Goal: Download file/media

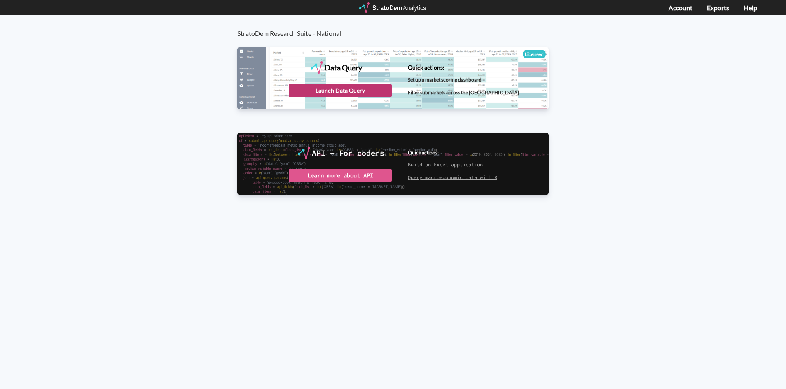
click at [352, 87] on div "Launch Data Query" at bounding box center [340, 90] width 103 height 13
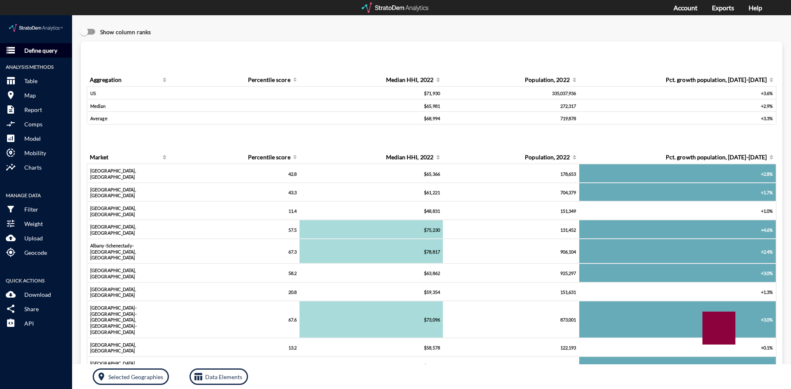
click button "storage Define query"
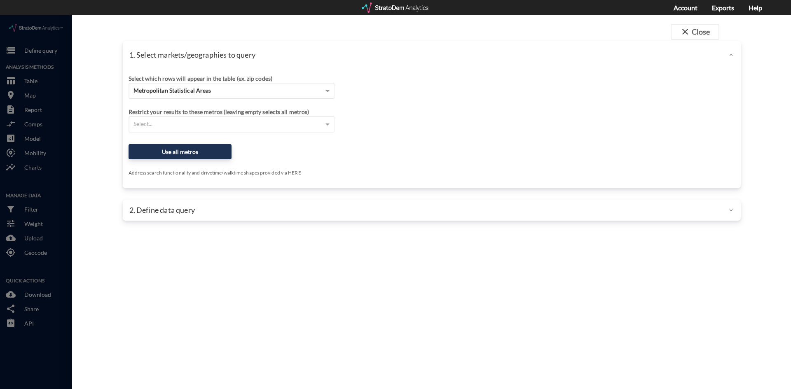
click div "Metropolitan Statistical Areas"
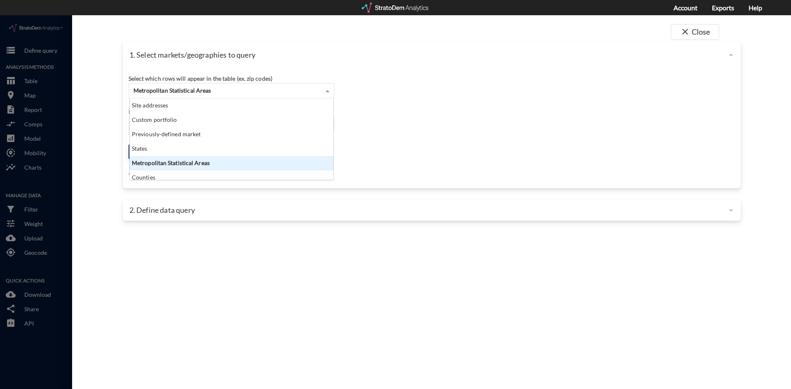
scroll to position [75, 199]
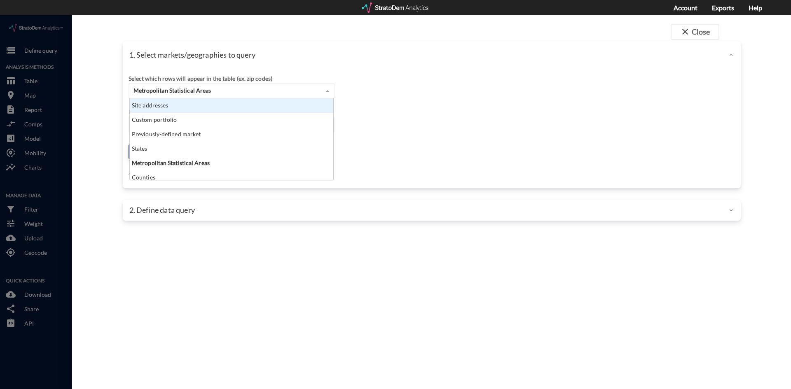
click div "Site addresses"
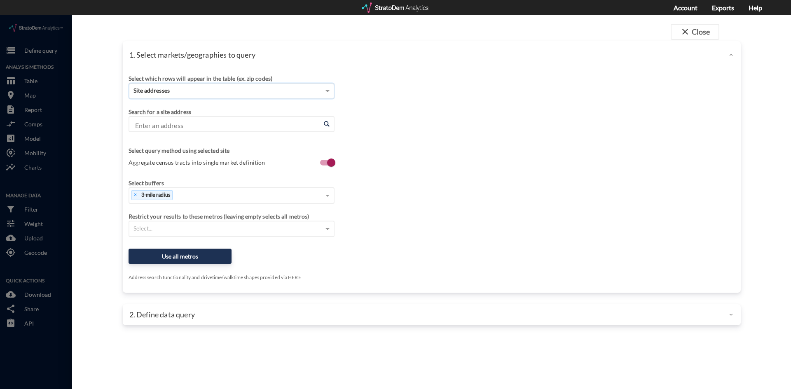
click input "Enter an address"
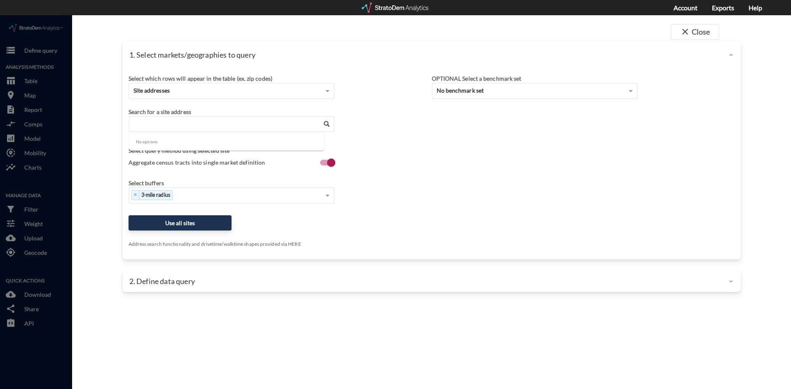
click div "Select which rows will appear in the table (ex. zip codes) Site addresses Selec…"
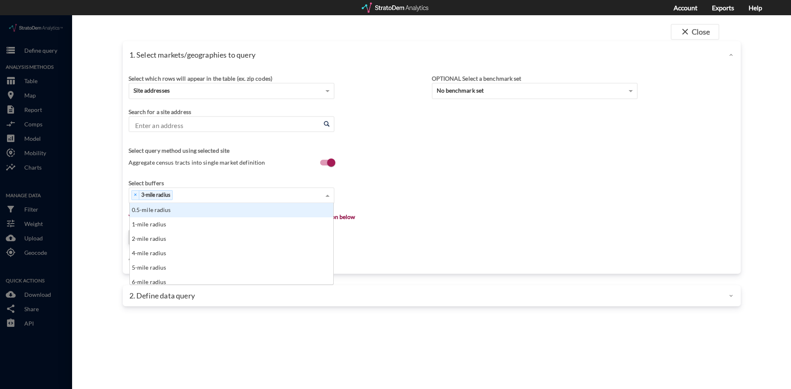
click span
click div "Select... 0.5-mile radius 1-mile radius 2-mile radius 3-mile radius 4-mile radi…"
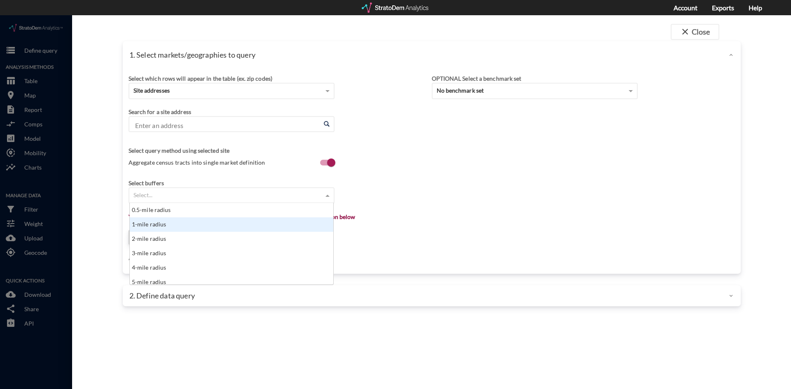
click div "1-mile radius"
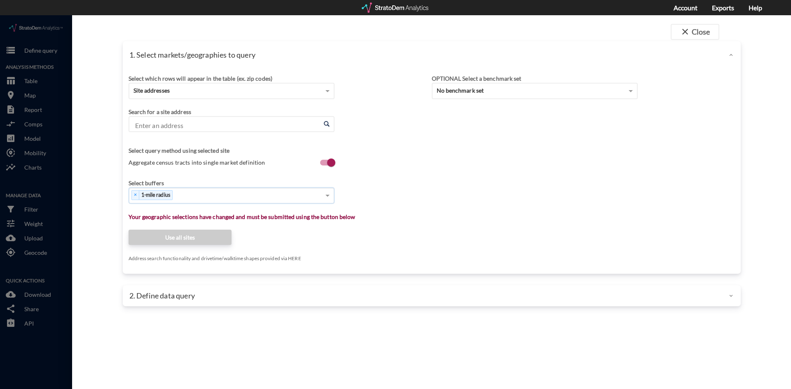
click div "Select buffers × 1-mile radius"
click div "× 1-mile radius"
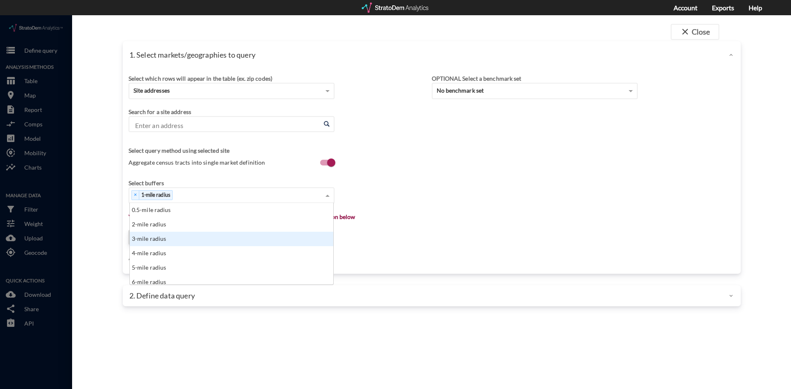
click div "3-mile radius"
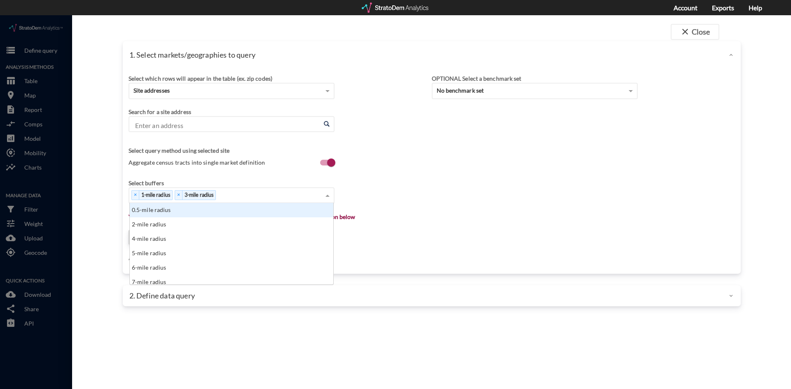
click div "× 1-mile radius × 3-mile radius"
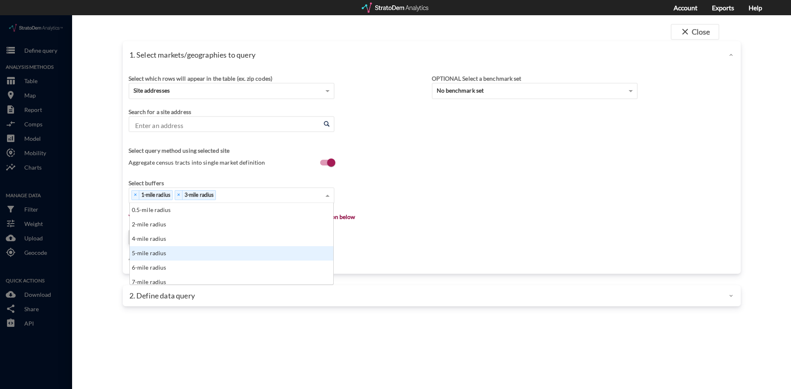
click div "5-mile radius"
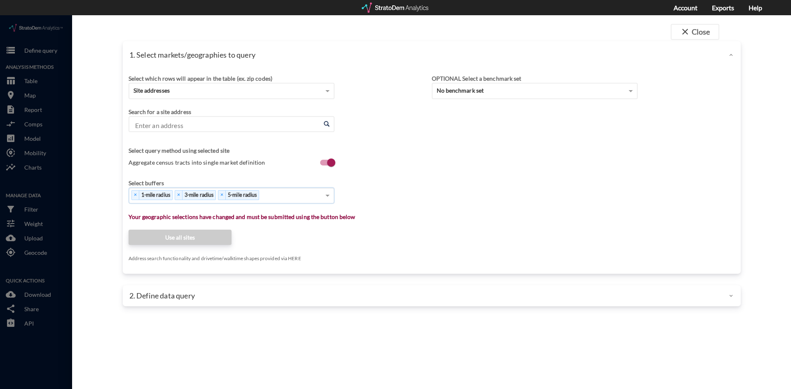
click div "× 1-mile radius × 3-mile radius × 5-mile radius"
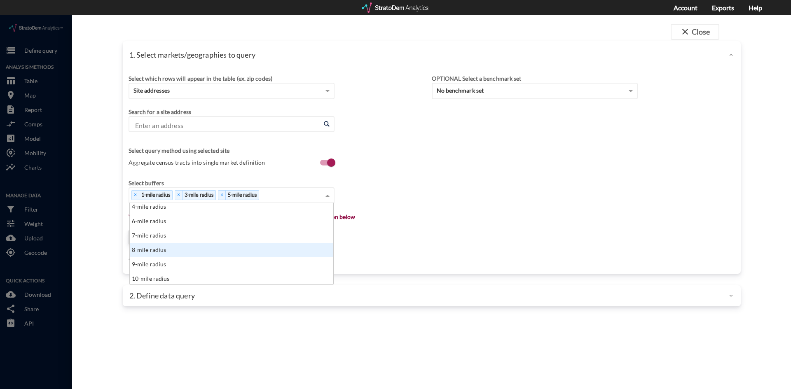
scroll to position [45, 0]
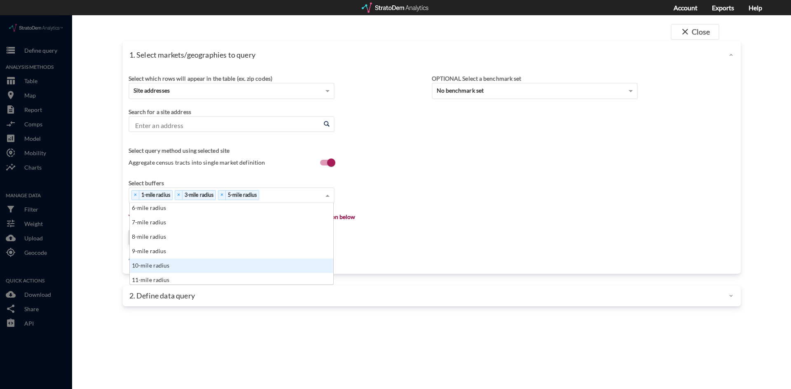
click div "10-mile radius"
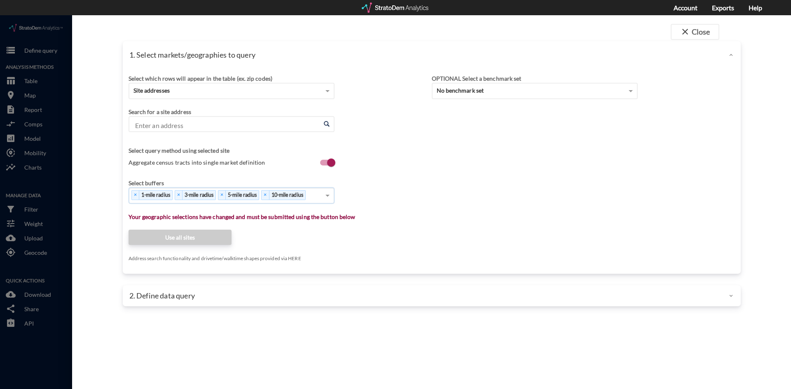
click div "Select which rows will appear in the table (ex. zip codes) Site addresses Selec…"
click input "Enter an address"
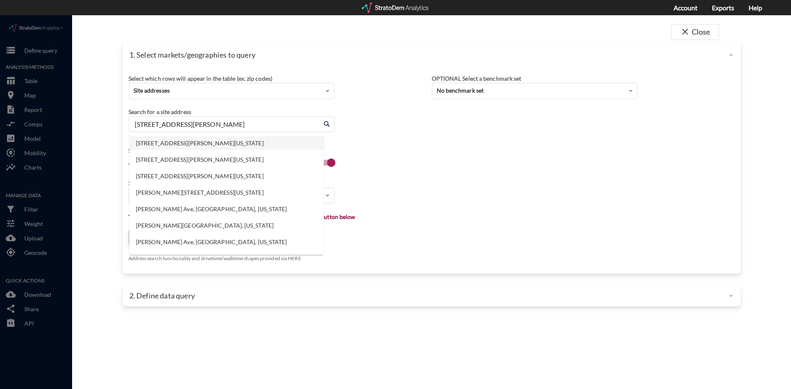
click li "120 Matheson Ave, Charlotte, North Carolina"
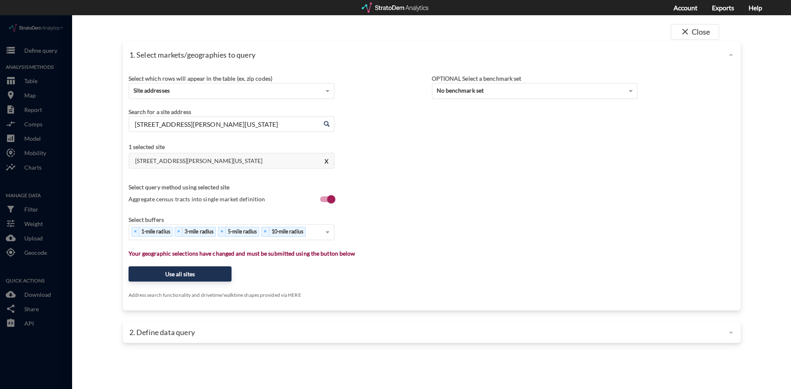
type input "120 Matheson Ave, Charlotte, North Carolina"
click div "Select which rows will appear in the table (ex. zip codes) Site addresses Selec…"
click button "Use all sites"
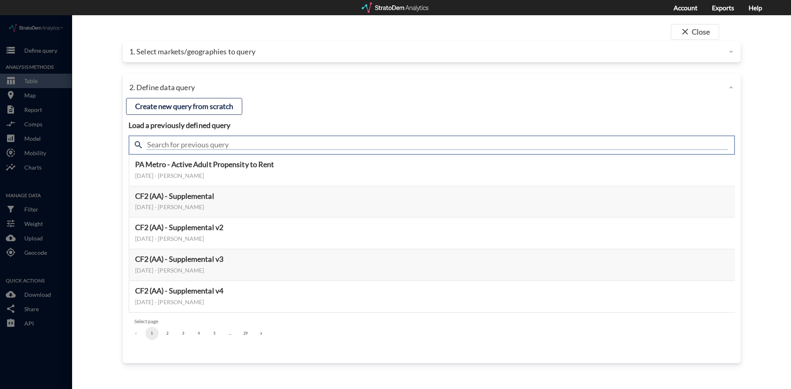
click input "text"
type input "d"
type input "housing demand & Meta"
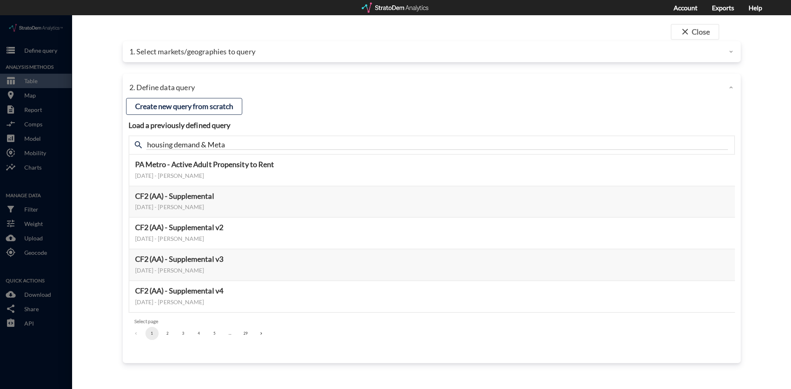
click div "Load a previously defined query Create new query from scratch search housing de…"
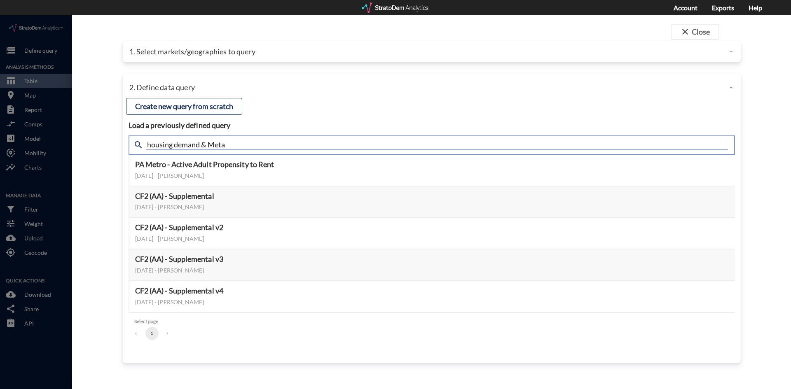
click input "housing demand & Meta"
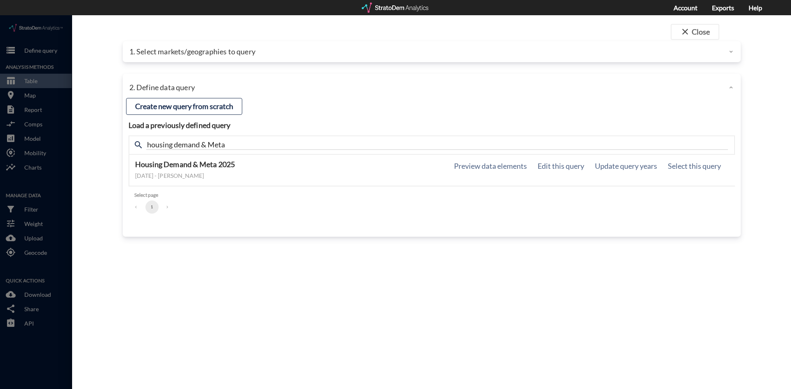
click div "January 07, 2025 - Lucas Wratschko"
click button "Select this query"
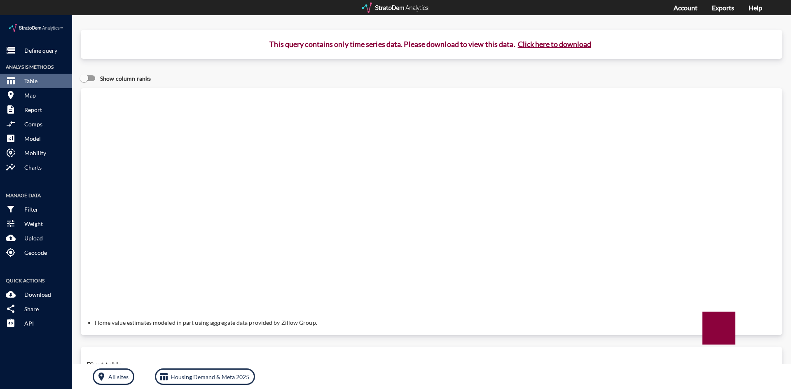
click button "Click here to download"
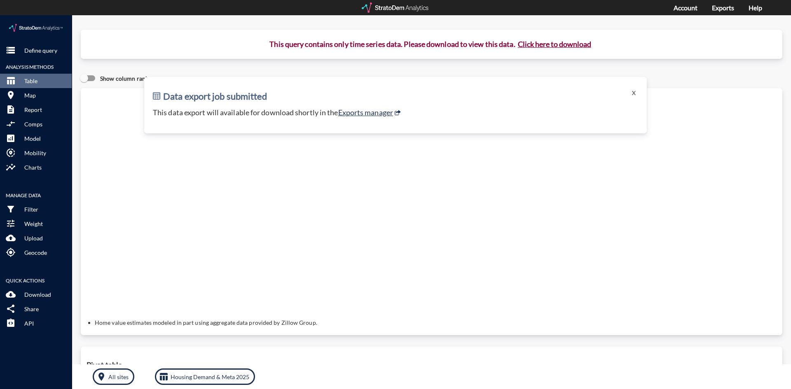
click button "Click here to download"
click link "Exports manager"
drag, startPoint x: 471, startPoint y: 271, endPoint x: 473, endPoint y: 265, distance: 7.0
click div "Query progress Home value estimates modeled in part using aggregate data provid…"
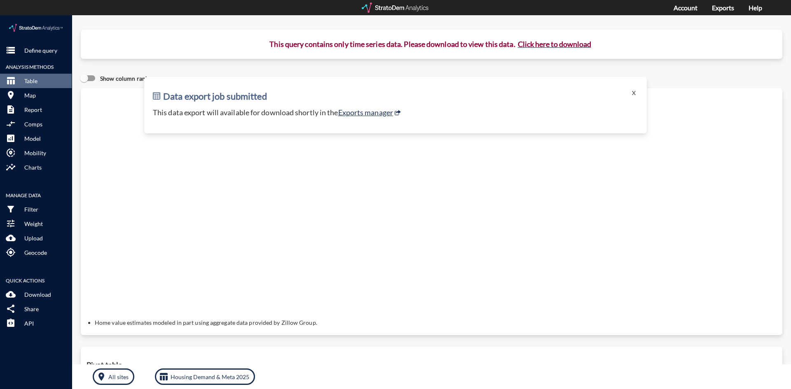
click button "Click here to download"
click link "Exports manager"
click div "Query progress Home value estimates modeled in part using aggregate data provid…"
click button "X"
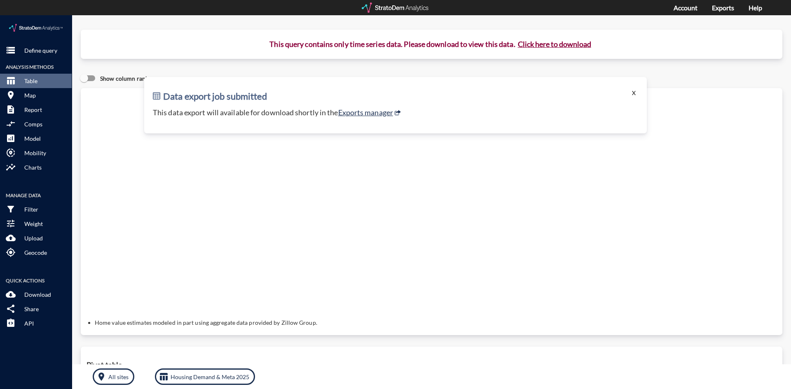
click button "X"
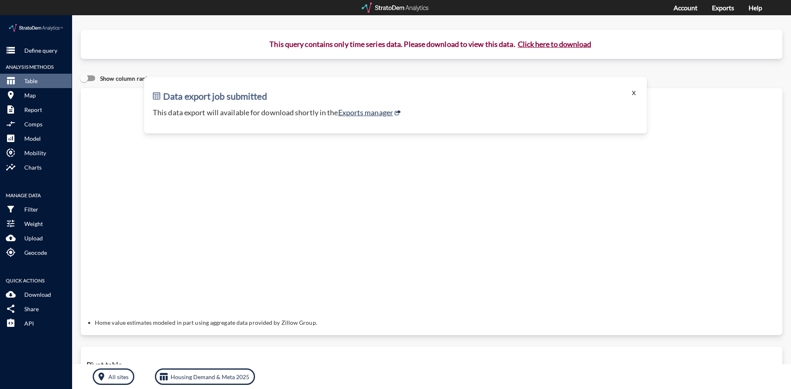
click button "X"
click div "Query progress Home value estimates modeled in part using aggregate data provid…"
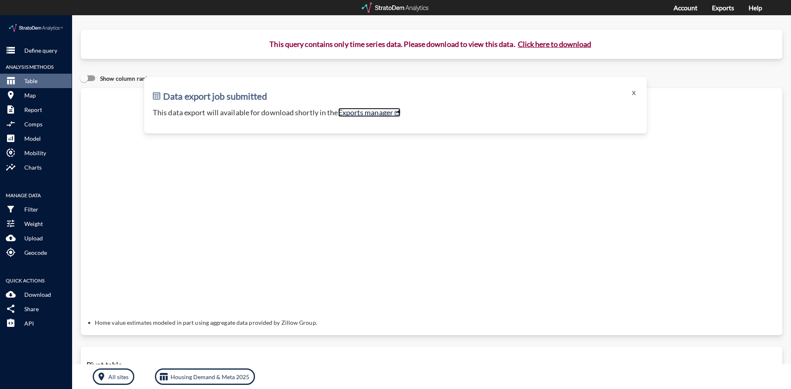
click link "Exports manager"
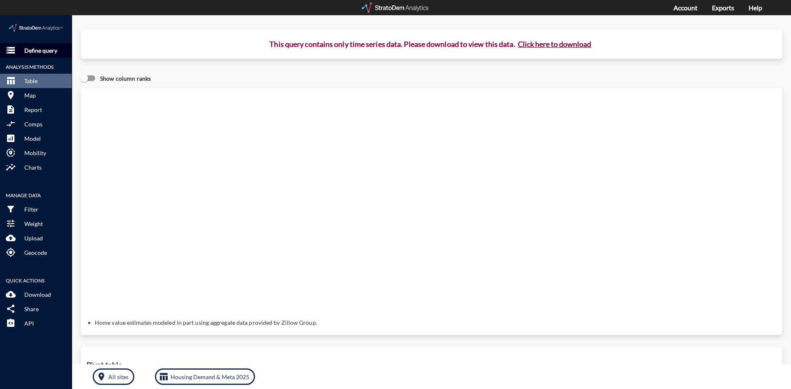
click p "Define query"
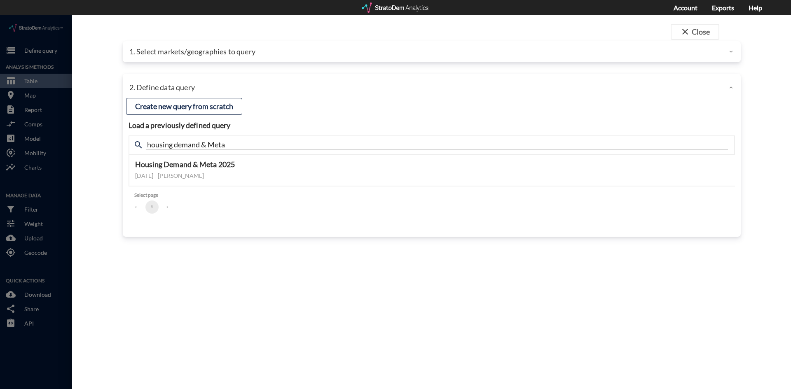
click p "1. Select markets/geographies to query"
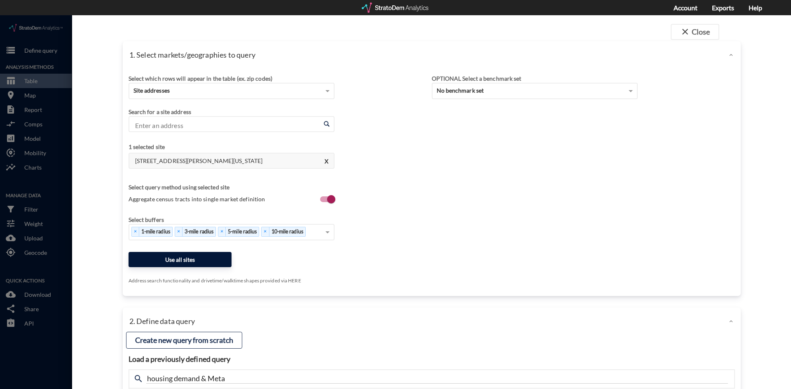
click button "Use all sites"
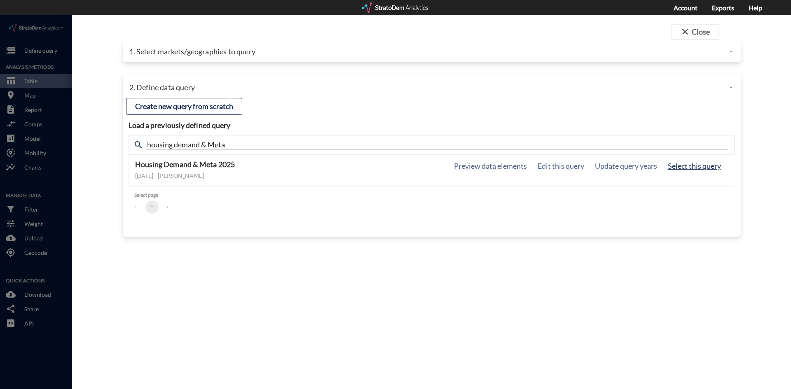
click button "Select this query"
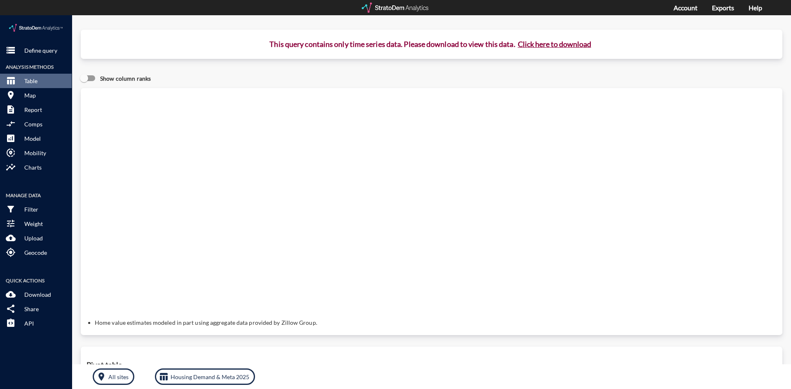
click button "Click here to download"
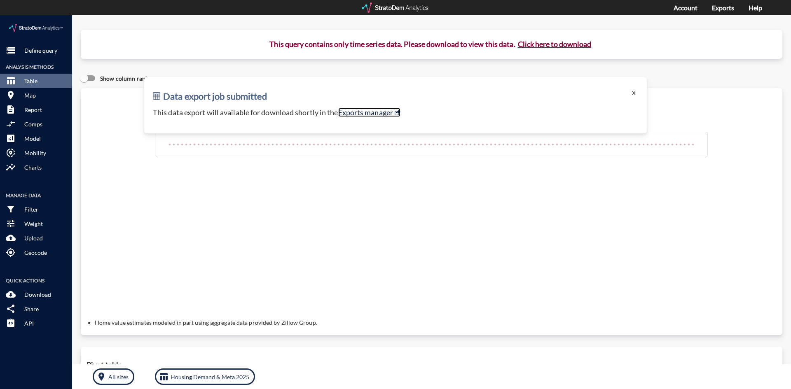
click link "Exports manager"
click div "Query progress Home value estimates modeled in part using aggregate data provid…"
click link "Exports manager"
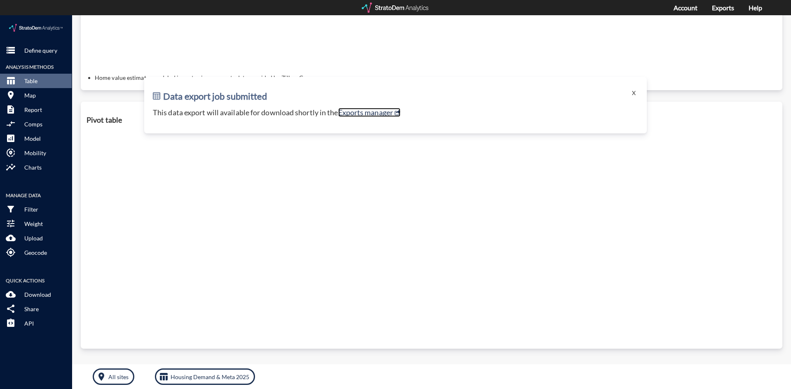
scroll to position [0, 0]
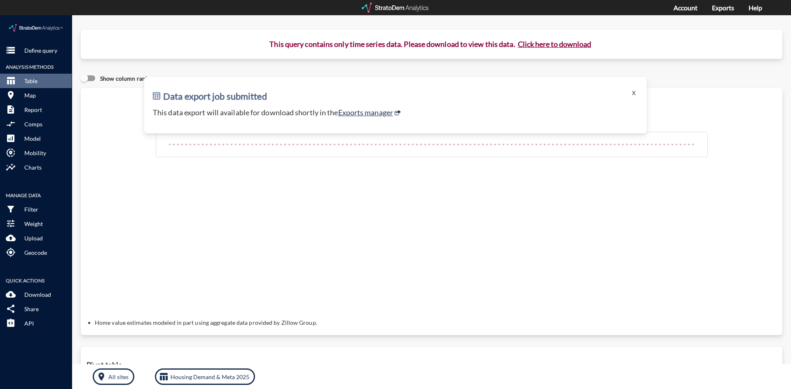
drag, startPoint x: 405, startPoint y: 202, endPoint x: 328, endPoint y: 231, distance: 81.8
click div "Query progress Home value estimates modeled in part using aggregate data provid…"
click link "Exports manager"
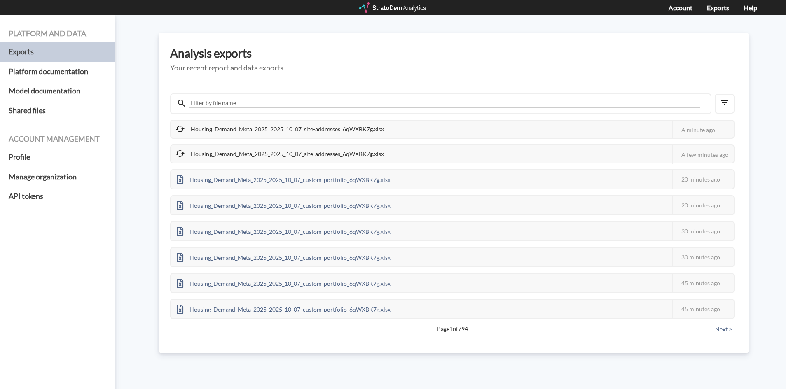
click at [340, 155] on div "Housing_Demand_Meta_2025_2025_10_07_site-addresses_6qWXBK7g.xlsx" at bounding box center [280, 153] width 219 height 17
drag, startPoint x: 258, startPoint y: 152, endPoint x: 258, endPoint y: 134, distance: 18.1
click at [258, 152] on div "Housing_Demand_Meta_2025_2025_10_07_site-addresses_6qWXBK7g.xlsx" at bounding box center [280, 153] width 219 height 17
click at [258, 122] on div "Housing_Demand_Meta_2025_2025_10_07_site-addresses_6qWXBK7g.xlsx" at bounding box center [280, 129] width 219 height 17
drag, startPoint x: 263, startPoint y: 154, endPoint x: 204, endPoint y: 150, distance: 59.5
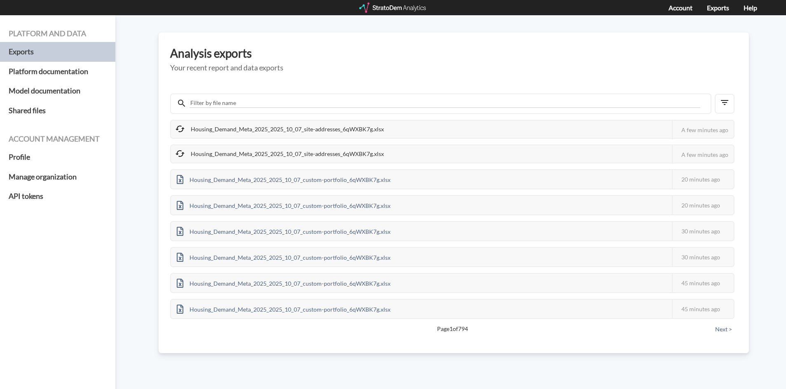
click at [263, 154] on div "Housing_Demand_Meta_2025_2025_10_07_site-addresses_6qWXBK7g.xlsx" at bounding box center [280, 153] width 219 height 17
click at [280, 155] on div "Housing_Demand_Meta_2025_2025_10_07_site-addresses_6qWXBK7g.xlsx" at bounding box center [280, 153] width 219 height 17
click at [282, 131] on div "Housing_Demand_Meta_2025_2025_10_07_site-addresses_6qWXBK7g.xlsx" at bounding box center [280, 129] width 219 height 17
click at [342, 155] on div "Housing_Demand_Meta_2025_2025_10_07_site-addresses_6qWXBK7g.xlsx" at bounding box center [280, 153] width 219 height 17
click at [308, 121] on div "Housing_Demand_Meta_2025_2025_10_07_site-addresses_6qWXBK7g.xlsx" at bounding box center [280, 129] width 219 height 17
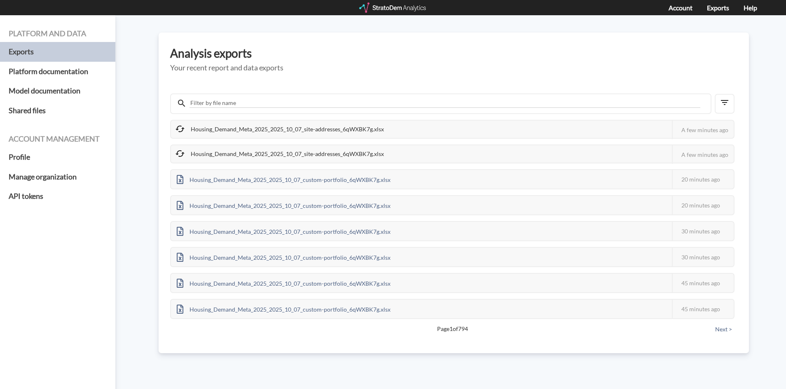
drag, startPoint x: 382, startPoint y: 152, endPoint x: 352, endPoint y: 156, distance: 30.7
click at [382, 152] on div "Housing_Demand_Meta_2025_2025_10_07_site-addresses_6qWXBK7g.xlsx" at bounding box center [280, 153] width 219 height 17
click at [352, 156] on div "Housing_Demand_Meta_2025_2025_10_07_site-addresses_6qWXBK7g.xlsx" at bounding box center [280, 153] width 219 height 17
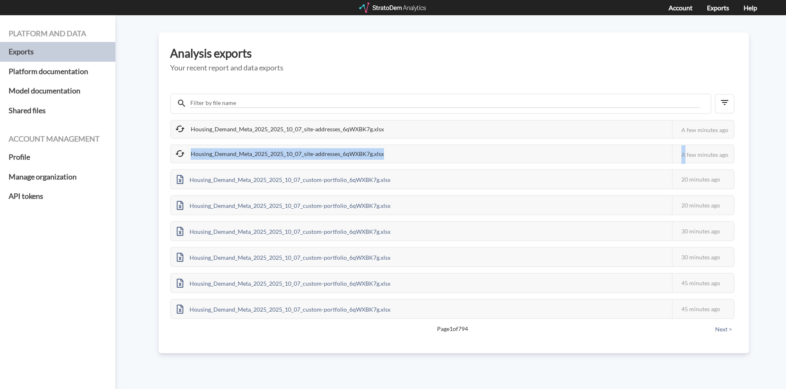
click at [314, 137] on div "Housing_Demand_Meta_2025_2025_10_07_site-addresses_6qWXBK7g.xlsx" at bounding box center [280, 129] width 219 height 17
click at [251, 150] on div "Housing_Demand_Meta_2025_2025_10_07_site-addresses_6qWXBK7g.xlsx" at bounding box center [280, 153] width 219 height 17
click at [244, 142] on div "Housing_Demand_Meta_2025_2025_10_07_site-addresses_6qWXBK7g.xlsx This job faile…" at bounding box center [452, 219] width 565 height 199
click at [255, 135] on div "Housing_Demand_Meta_2025_2025_10_07_site-addresses_6qWXBK7g.xlsx" at bounding box center [280, 129] width 219 height 17
click at [302, 149] on div "Housing_Demand_Meta_2025_2025_10_07_site-addresses_6qWXBK7g.xlsx" at bounding box center [280, 153] width 219 height 17
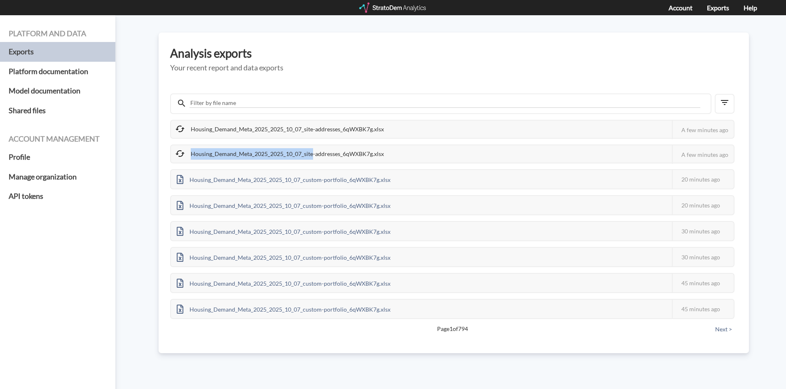
click at [302, 149] on div "Housing_Demand_Meta_2025_2025_10_07_site-addresses_6qWXBK7g.xlsx" at bounding box center [280, 153] width 219 height 17
click at [280, 131] on div "Housing_Demand_Meta_2025_2025_10_07_site-addresses_6qWXBK7g.xlsx" at bounding box center [280, 129] width 219 height 17
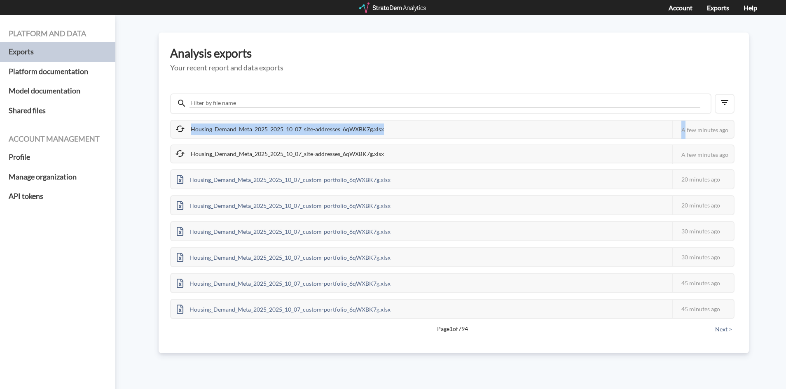
click at [280, 131] on div "Housing_Demand_Meta_2025_2025_10_07_site-addresses_6qWXBK7g.xlsx" at bounding box center [280, 129] width 219 height 17
click at [281, 152] on div "Housing_Demand_Meta_2025_2025_10_07_site-addresses_6qWXBK7g.xlsx" at bounding box center [280, 153] width 219 height 17
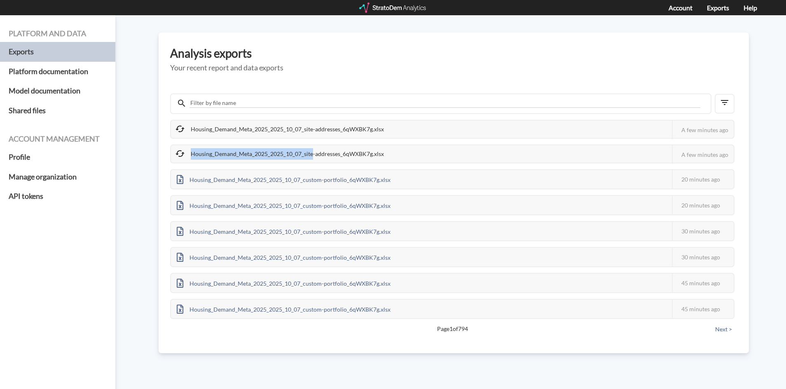
click at [281, 152] on div "Housing_Demand_Meta_2025_2025_10_07_site-addresses_6qWXBK7g.xlsx" at bounding box center [280, 153] width 219 height 17
click at [280, 126] on div "Housing_Demand_Meta_2025_2025_10_07_site-addresses_6qWXBK7g.xlsx" at bounding box center [280, 129] width 219 height 17
click at [306, 157] on div "Housing_Demand_Meta_2025_2025_10_07_site-addresses_6qWXBK7g.xlsx" at bounding box center [280, 153] width 219 height 17
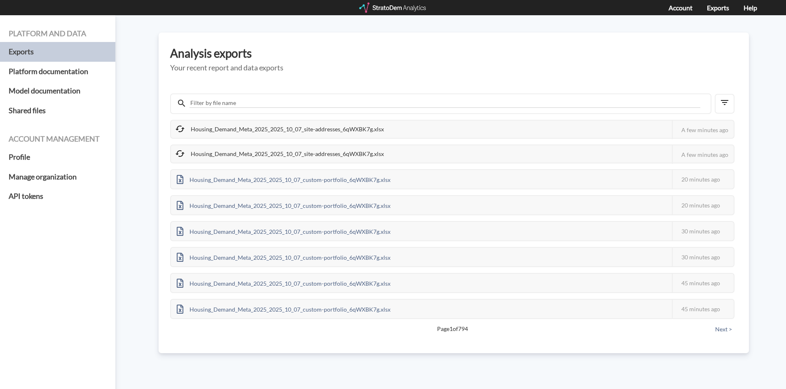
click at [295, 136] on div "Housing_Demand_Meta_2025_2025_10_07_site-addresses_6qWXBK7g.xlsx" at bounding box center [280, 129] width 219 height 17
click at [282, 159] on div "Housing_Demand_Meta_2025_2025_10_07_site-addresses_6qWXBK7g.xlsx" at bounding box center [280, 153] width 219 height 17
click at [282, 129] on div "Housing_Demand_Meta_2025_2025_10_07_site-addresses_6qWXBK7g.xlsx" at bounding box center [280, 129] width 219 height 17
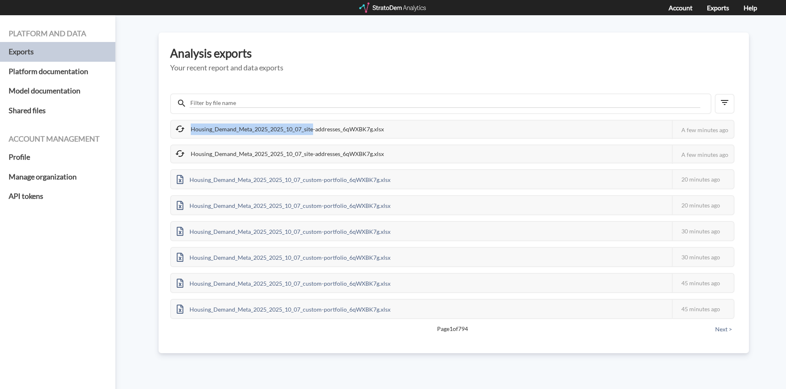
click at [282, 129] on div "Housing_Demand_Meta_2025_2025_10_07_site-addresses_6qWXBK7g.xlsx" at bounding box center [280, 129] width 219 height 17
click at [277, 161] on div "Housing_Demand_Meta_2025_2025_10_07_site-addresses_6qWXBK7g.xlsx" at bounding box center [280, 153] width 219 height 17
click at [272, 133] on div "Housing_Demand_Meta_2025_2025_10_07_site-addresses_6qWXBK7g.xlsx" at bounding box center [280, 129] width 219 height 17
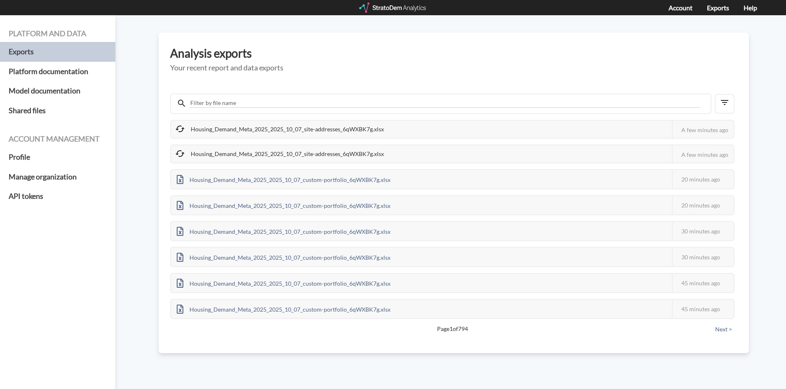
click at [267, 160] on div "Housing_Demand_Meta_2025_2025_10_07_site-addresses_6qWXBK7g.xlsx" at bounding box center [280, 153] width 219 height 17
click at [280, 131] on div "Housing_Demand_Meta_2025_2025_10_07_site-addresses_6qWXBK7g.xlsx" at bounding box center [280, 129] width 219 height 17
click at [265, 163] on div "Housing_Demand_Meta_2025_2025_10_07_site-addresses_6qWXBK7g.xlsx This job faile…" at bounding box center [452, 154] width 565 height 19
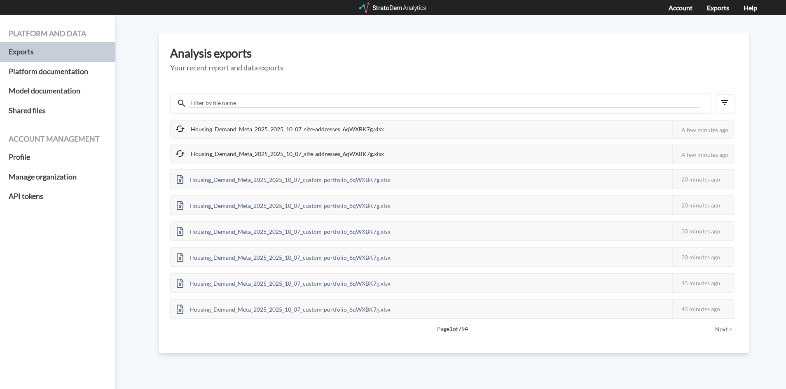
click at [267, 133] on div "Housing_Demand_Meta_2025_2025_10_07_site-addresses_6qWXBK7g.xlsx" at bounding box center [280, 129] width 219 height 17
click at [251, 159] on div "Housing_Demand_Meta_2025_2025_10_07_site-addresses_6qWXBK7g.xlsx" at bounding box center [280, 153] width 219 height 17
click at [269, 129] on div "Housing_Demand_Meta_2025_2025_10_07_site-addresses_6qWXBK7g.xlsx" at bounding box center [280, 129] width 219 height 17
click at [246, 161] on div "Housing_Demand_Meta_2025_2025_10_07_site-addresses_6qWXBK7g.xlsx" at bounding box center [280, 153] width 219 height 17
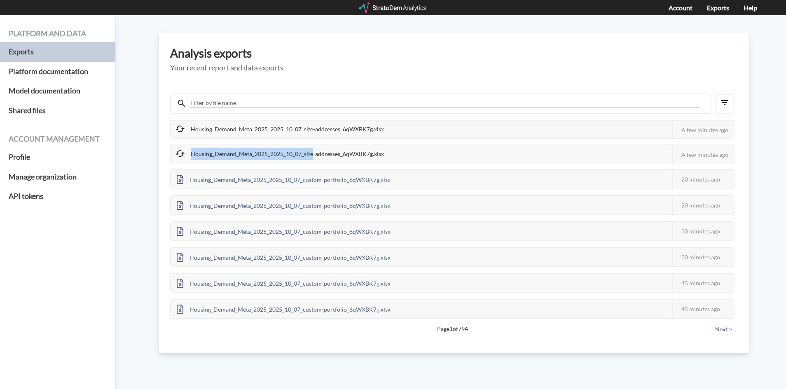
click at [246, 161] on div "Housing_Demand_Meta_2025_2025_10_07_site-addresses_6qWXBK7g.xlsx" at bounding box center [280, 153] width 219 height 17
click at [250, 127] on div "Housing_Demand_Meta_2025_2025_10_07_site-addresses_6qWXBK7g.xlsx" at bounding box center [280, 129] width 219 height 17
click at [240, 158] on div "Housing_Demand_Meta_2025_2025_10_07_site-addresses_6qWXBK7g.xlsx" at bounding box center [280, 153] width 219 height 17
click at [294, 159] on div "Housing_Demand_Meta_2025_2025_10_07_site-addresses_6qWXBK7g.xlsx" at bounding box center [280, 153] width 219 height 17
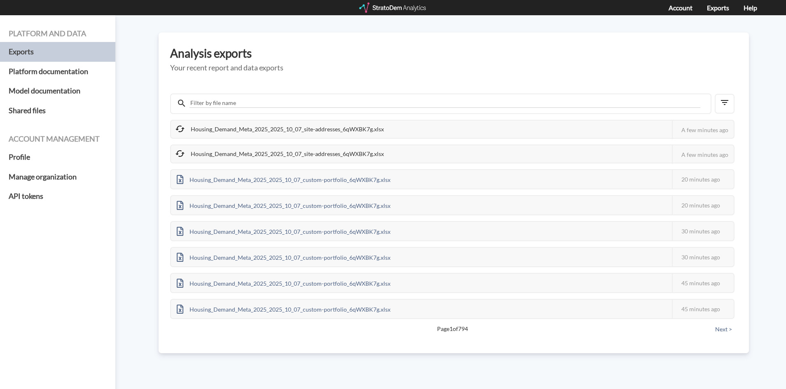
click at [297, 130] on div "Housing_Demand_Meta_2025_2025_10_07_site-addresses_6qWXBK7g.xlsx" at bounding box center [280, 129] width 219 height 17
click at [304, 161] on div "Housing_Demand_Meta_2025_2025_10_07_site-addresses_6qWXBK7g.xlsx" at bounding box center [280, 153] width 219 height 17
click at [298, 156] on div "Housing_Demand_Meta_2025_2025_10_07_site-addresses_6qWXBK7g.xlsx" at bounding box center [280, 153] width 219 height 17
click at [296, 135] on div "Housing_Demand_Meta_2025_2025_10_07_site-addresses_6qWXBK7g.xlsx" at bounding box center [280, 129] width 219 height 17
click at [290, 151] on div "Housing_Demand_Meta_2025_2025_10_07_site-addresses_6qWXBK7g.xlsx" at bounding box center [280, 153] width 219 height 17
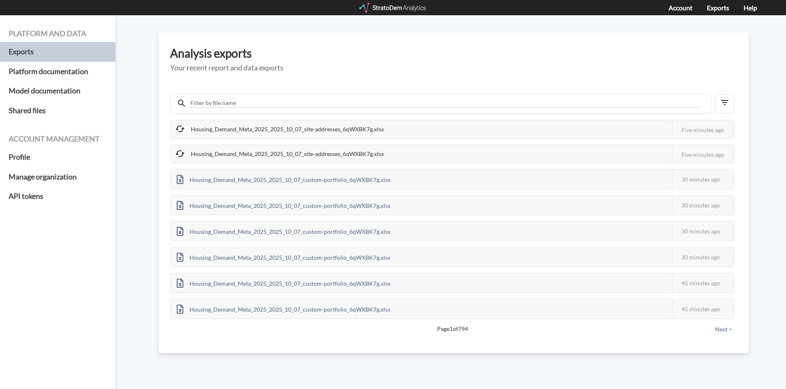
click at [293, 127] on div "Housing_Demand_Meta_2025_2025_10_07_site-addresses_6qWXBK7g.xlsx" at bounding box center [280, 129] width 219 height 17
click at [394, 145] on div "Housing_Demand_Meta_2025_2025_10_07_site-addresses_6qWXBK7g.xlsx This job faile…" at bounding box center [452, 154] width 565 height 19
drag, startPoint x: 398, startPoint y: 131, endPoint x: 317, endPoint y: 136, distance: 81.0
click at [398, 131] on div "Housing_Demand_Meta_2025_2025_10_07_site-addresses_6qWXBK7g.xlsx This job faile…" at bounding box center [452, 129] width 565 height 19
click at [310, 137] on div "Housing_Demand_Meta_2025_2025_10_07_site-addresses_6qWXBK7g.xlsx" at bounding box center [280, 129] width 219 height 17
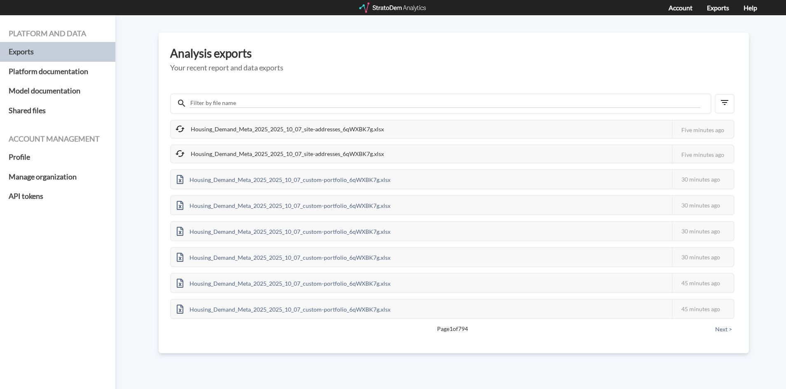
click at [297, 150] on div "Housing_Demand_Meta_2025_2025_10_07_site-addresses_6qWXBK7g.xlsx" at bounding box center [280, 153] width 219 height 17
click at [303, 127] on div "Housing_Demand_Meta_2025_2025_10_07_site-addresses_6qWXBK7g.xlsx" at bounding box center [280, 129] width 219 height 17
click at [296, 143] on div "Housing_Demand_Meta_2025_2025_10_07_site-addresses_6qWXBK7g.xlsx This job faile…" at bounding box center [452, 219] width 565 height 199
click at [291, 155] on div "Housing_Demand_Meta_2025_2025_10_07_site-addresses_6qWXBK7g.xlsx" at bounding box center [280, 153] width 219 height 17
click at [305, 124] on div "Housing_Demand_Meta_2025_2025_10_07_site-addresses_6qWXBK7g.xlsx" at bounding box center [280, 129] width 219 height 17
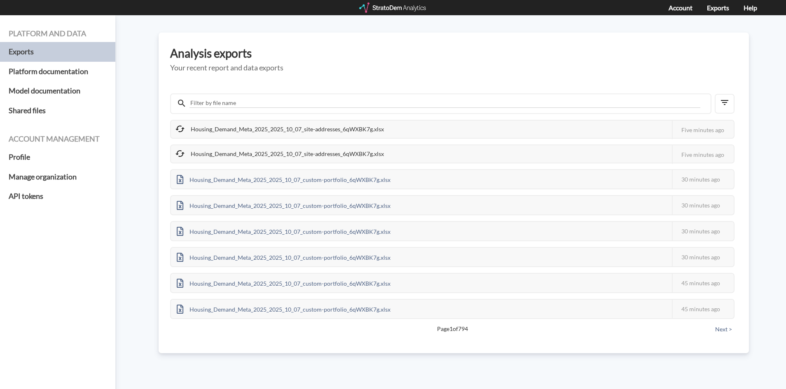
click at [342, 153] on div "Housing_Demand_Meta_2025_2025_10_07_site-addresses_6qWXBK7g.xlsx" at bounding box center [280, 153] width 219 height 17
click at [401, 142] on div "Housing_Demand_Meta_2025_2025_10_07_site-addresses_6qWXBK7g.xlsx This job faile…" at bounding box center [452, 219] width 565 height 199
click at [285, 133] on div "Housing_Demand_Meta_2025_2025_10_07_site-addresses_6qWXBK7g.xlsx" at bounding box center [280, 129] width 219 height 17
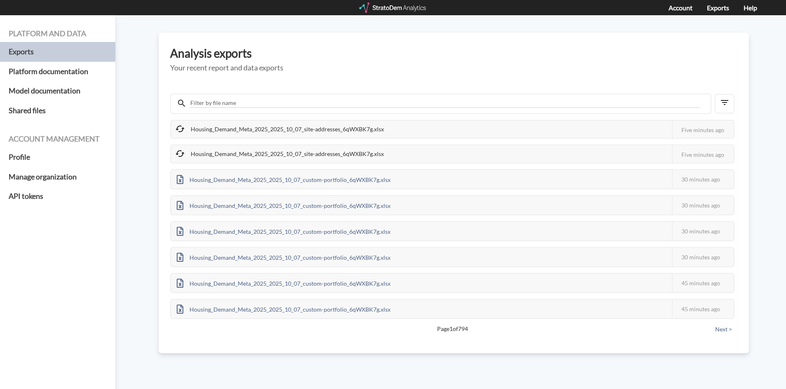
click at [283, 152] on div "Housing_Demand_Meta_2025_2025_10_07_site-addresses_6qWXBK7g.xlsx" at bounding box center [280, 153] width 219 height 17
click at [385, 130] on div "Housing_Demand_Meta_2025_2025_10_07_site-addresses_6qWXBK7g.xlsx" at bounding box center [280, 129] width 219 height 17
click at [239, 147] on div "Housing_Demand_Meta_2025_2025_10_07_site-addresses_6qWXBK7g.xlsx" at bounding box center [280, 153] width 219 height 17
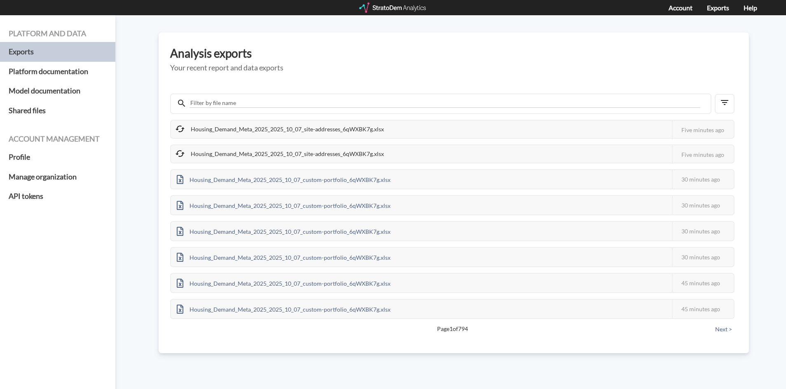
click at [308, 125] on div "Housing_Demand_Meta_2025_2025_10_07_site-addresses_6qWXBK7g.xlsx" at bounding box center [280, 129] width 219 height 17
click at [325, 143] on div "Housing_Demand_Meta_2025_2025_10_07_site-addresses_6qWXBK7g.xlsx This job faile…" at bounding box center [452, 219] width 565 height 199
click at [301, 152] on div "Housing_Demand_Meta_2025_2025_10_07_site-addresses_6qWXBK7g.xlsx" at bounding box center [280, 153] width 219 height 17
click at [356, 158] on div "Housing_Demand_Meta_2025_2025_10_07_site-addresses_6qWXBK7g.xlsx" at bounding box center [280, 153] width 219 height 17
click at [352, 153] on div "Housing_Demand_Meta_2025_2025_10_07_site-addresses_6qWXBK7g.xlsx" at bounding box center [280, 153] width 219 height 17
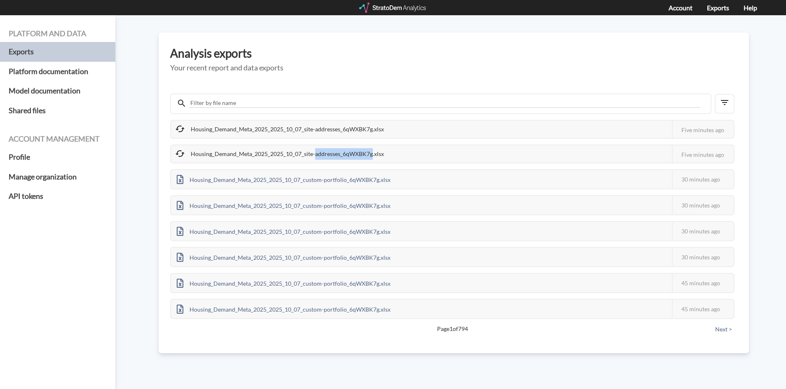
click at [352, 153] on div "Housing_Demand_Meta_2025_2025_10_07_site-addresses_6qWXBK7g.xlsx" at bounding box center [280, 153] width 219 height 17
click at [308, 150] on div "Housing_Demand_Meta_2025_2025_10_07_site-addresses_6qWXBK7g.xlsx" at bounding box center [280, 153] width 219 height 17
click at [301, 149] on div "Housing_Demand_Meta_2025_2025_10_07_site-addresses_6qWXBK7g.xlsx" at bounding box center [280, 153] width 219 height 17
click at [296, 152] on div "Housing_Demand_Meta_2025_2025_10_07_site-addresses_6qWXBK7g.xlsx" at bounding box center [280, 153] width 219 height 17
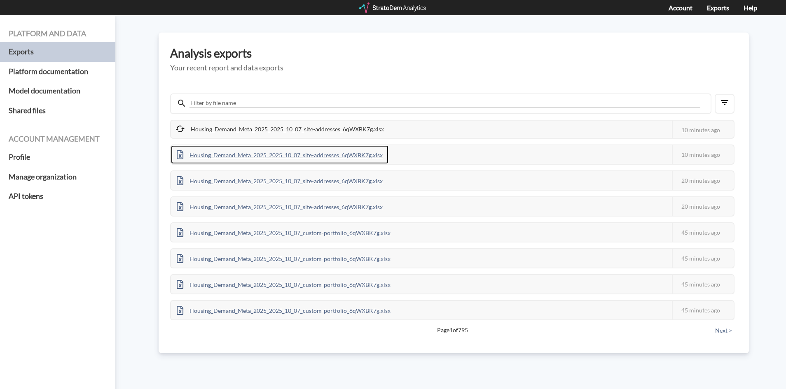
click at [259, 160] on div "Housing_Demand_Meta_2025_2025_10_07_site-addresses_6qWXBK7g.xlsx" at bounding box center [280, 154] width 218 height 19
